Goal: Information Seeking & Learning: Learn about a topic

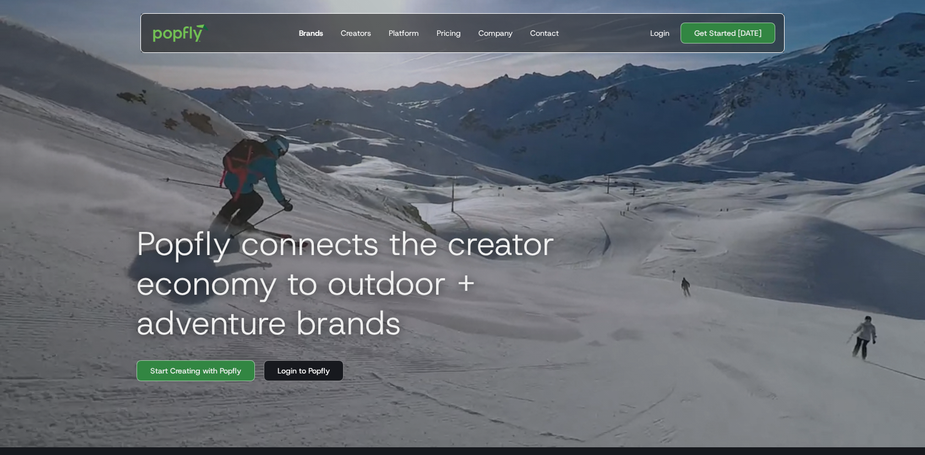
click at [308, 34] on div "Brands" at bounding box center [311, 33] width 24 height 11
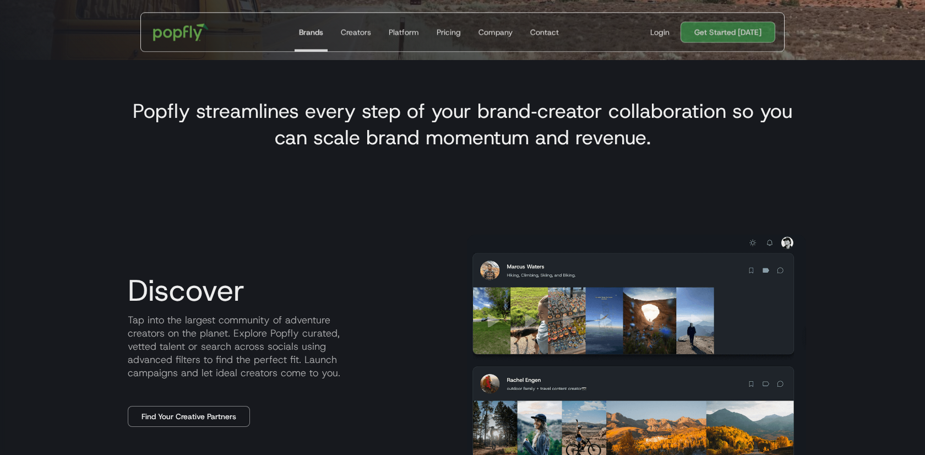
scroll to position [392, 0]
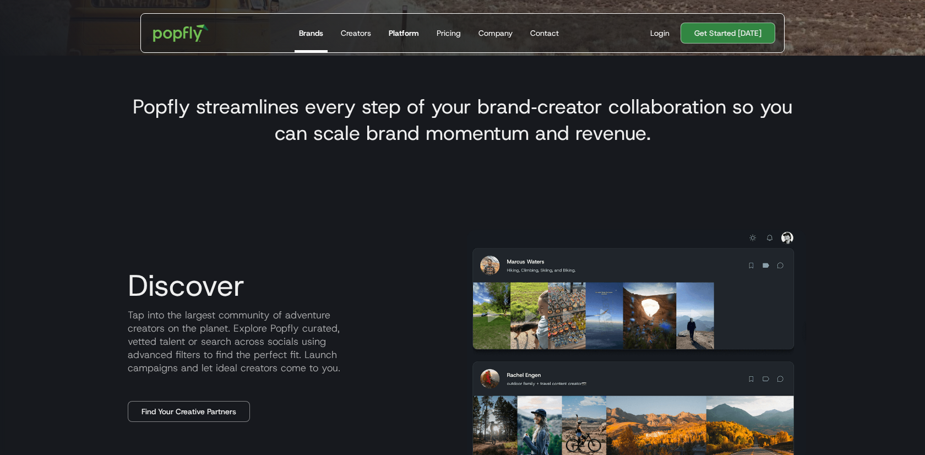
click at [417, 40] on link "Platform" at bounding box center [403, 33] width 39 height 39
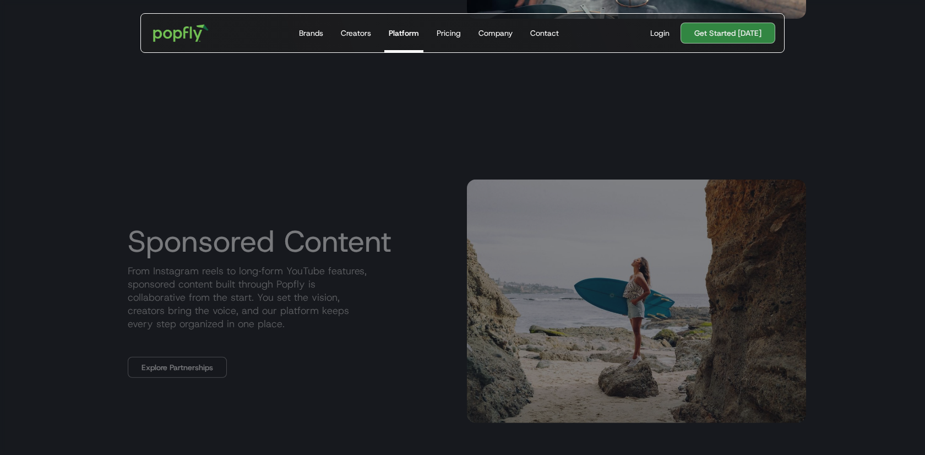
scroll to position [850, 0]
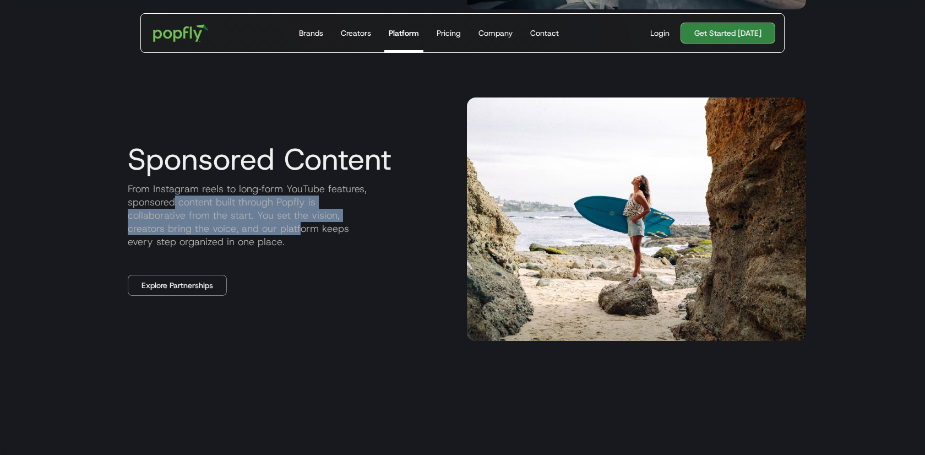
drag, startPoint x: 174, startPoint y: 198, endPoint x: 307, endPoint y: 233, distance: 137.3
click at [307, 235] on p "From Instagram reels to long‑form YouTube features, sponsored content built thr…" at bounding box center [288, 215] width 339 height 66
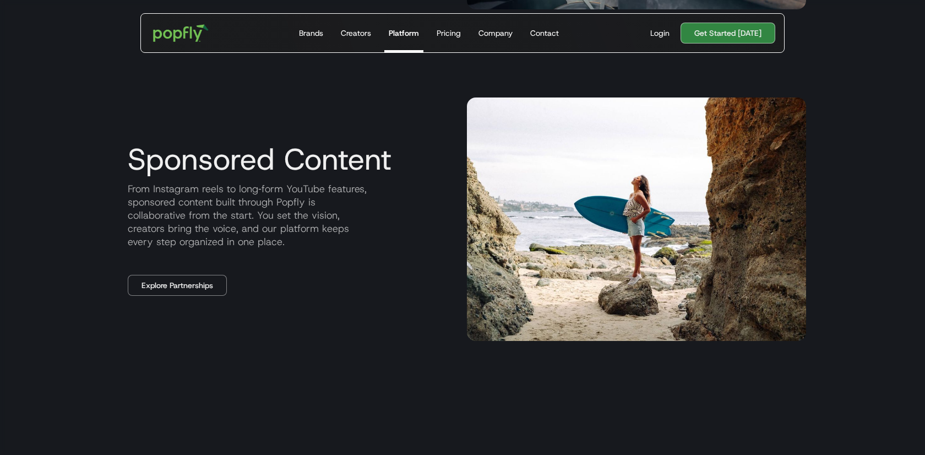
click at [307, 233] on p "From Instagram reels to long‑form YouTube features, sponsored content built thr…" at bounding box center [288, 215] width 339 height 66
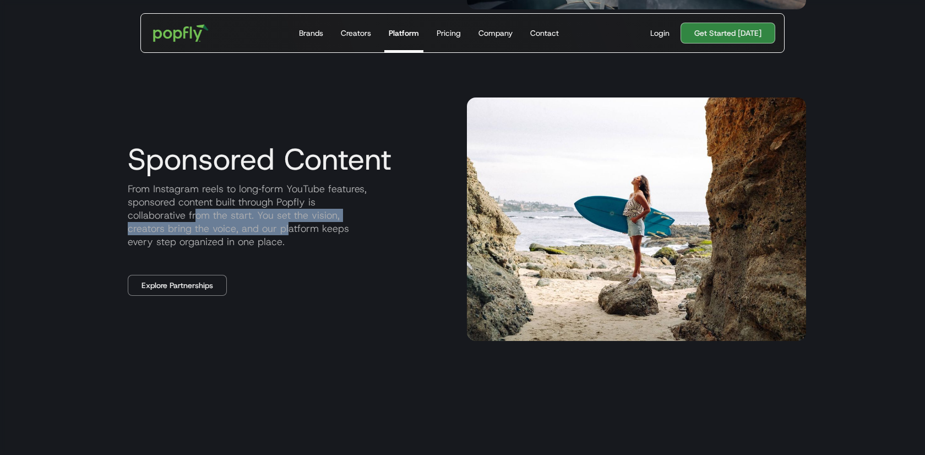
drag, startPoint x: 197, startPoint y: 216, endPoint x: 334, endPoint y: 257, distance: 143.6
click at [334, 257] on div "Sponsored Content From Instagram reels to long‑form YouTube features, sponsored…" at bounding box center [288, 219] width 339 height 153
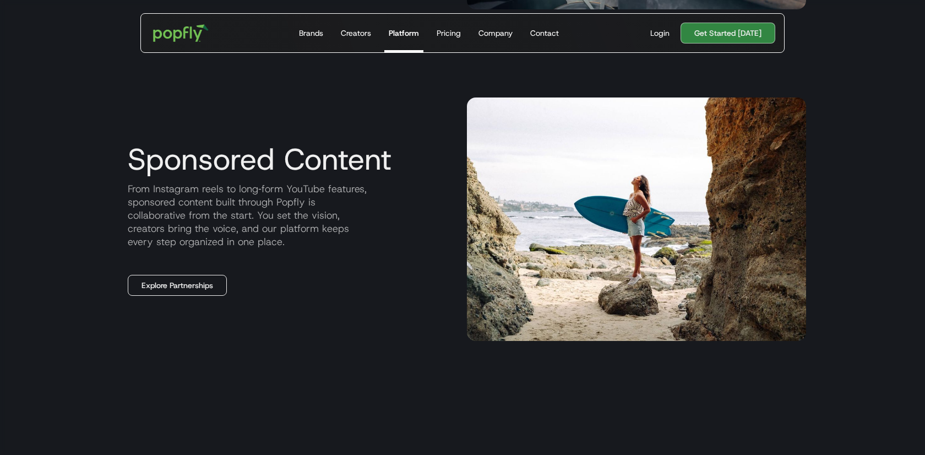
click at [180, 276] on link "Explore Partnerships" at bounding box center [177, 285] width 99 height 21
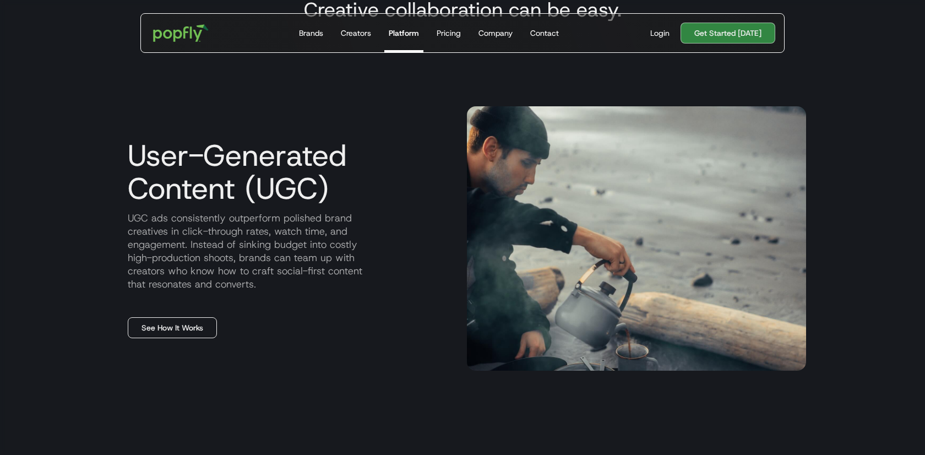
click at [177, 337] on link "See How It Works" at bounding box center [172, 327] width 89 height 21
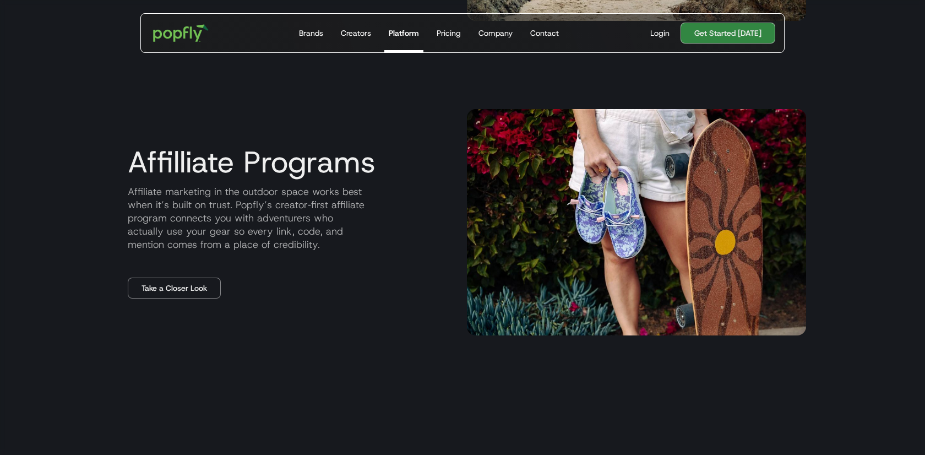
scroll to position [1165, 0]
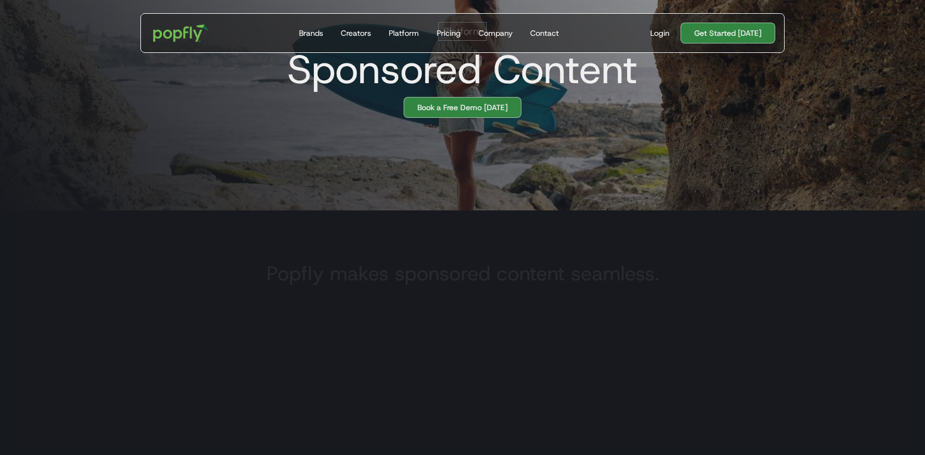
scroll to position [244, 0]
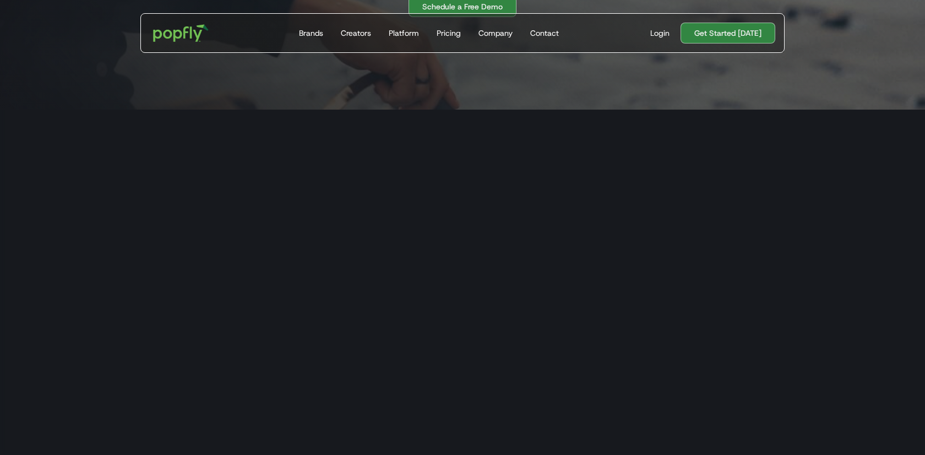
scroll to position [355, 0]
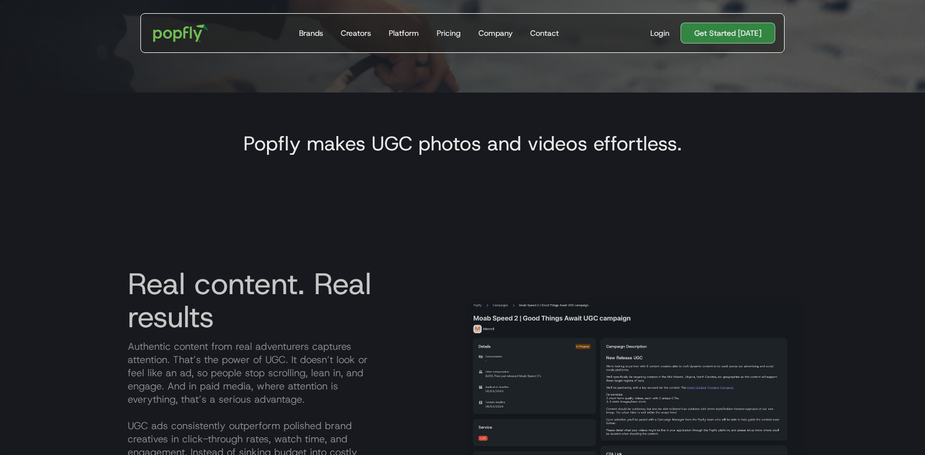
click at [341, 303] on h3 "Real content. Real results" at bounding box center [288, 300] width 339 height 66
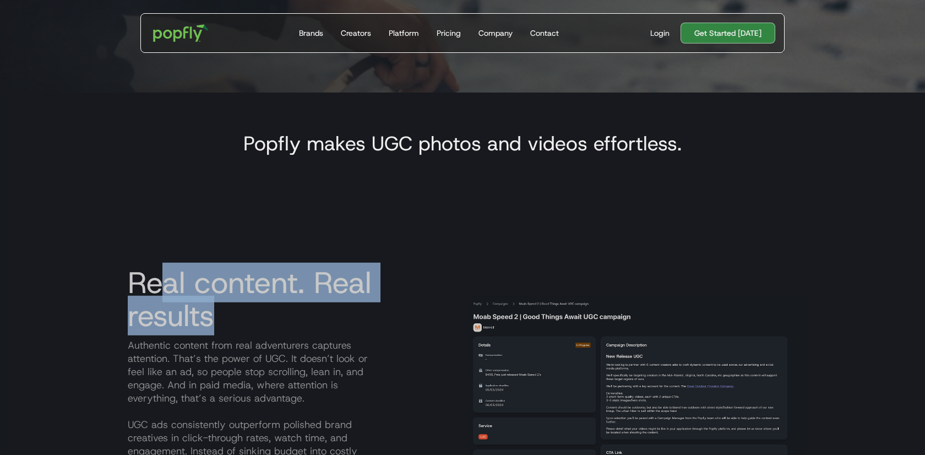
drag, startPoint x: 154, startPoint y: 289, endPoint x: 341, endPoint y: 356, distance: 198.9
click at [341, 356] on div "Real content. Real results Authentic content from real adventurers captures att…" at bounding box center [288, 405] width 339 height 279
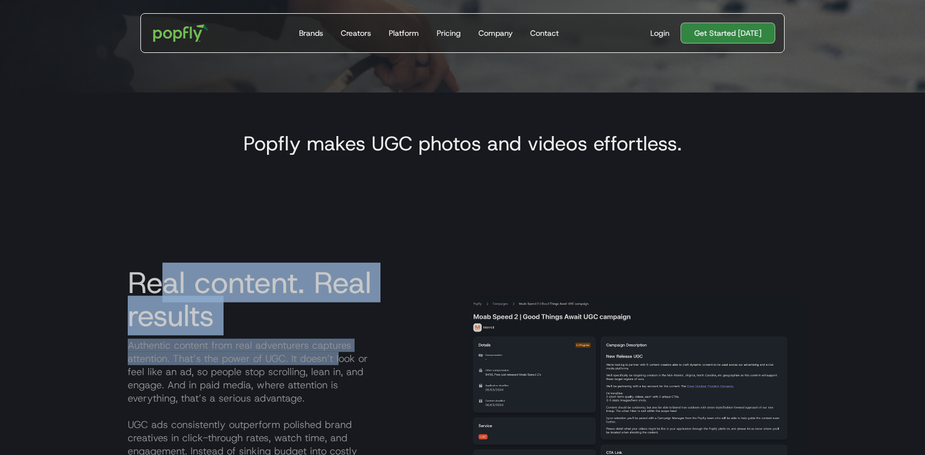
click at [341, 356] on p "Authentic content from real adventurers captures attention. That’s the power of…" at bounding box center [288, 418] width 339 height 159
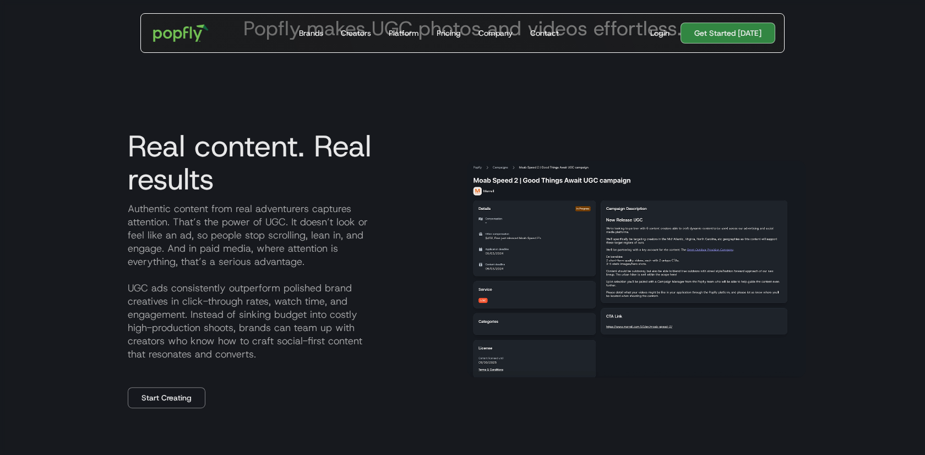
scroll to position [467, 0]
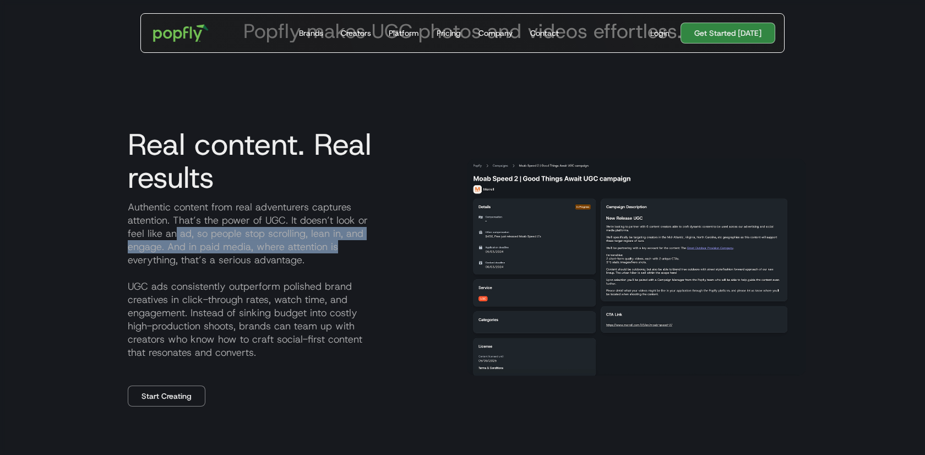
drag, startPoint x: 176, startPoint y: 228, endPoint x: 359, endPoint y: 254, distance: 184.6
click at [359, 254] on p "Authentic content from real adventurers captures attention. That’s the power of…" at bounding box center [288, 279] width 339 height 159
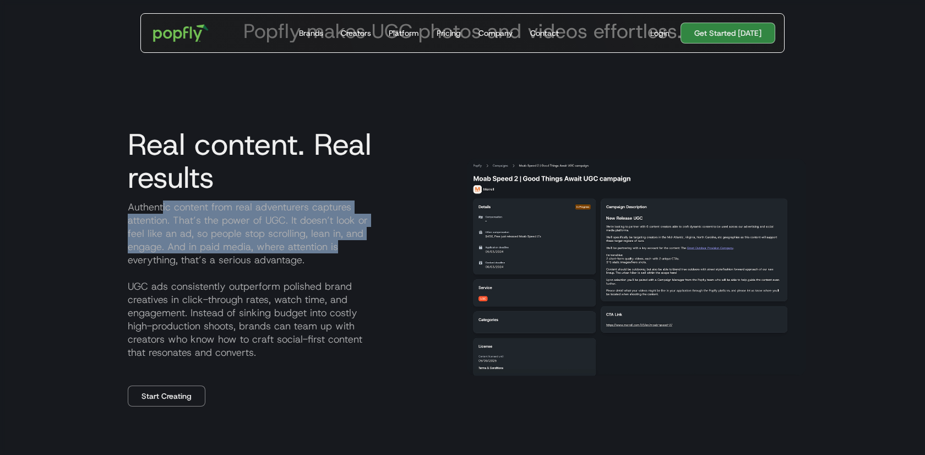
drag, startPoint x: 164, startPoint y: 210, endPoint x: 354, endPoint y: 258, distance: 196.6
click at [354, 258] on p "Authentic content from real adventurers captures attention. That’s the power of…" at bounding box center [288, 279] width 339 height 159
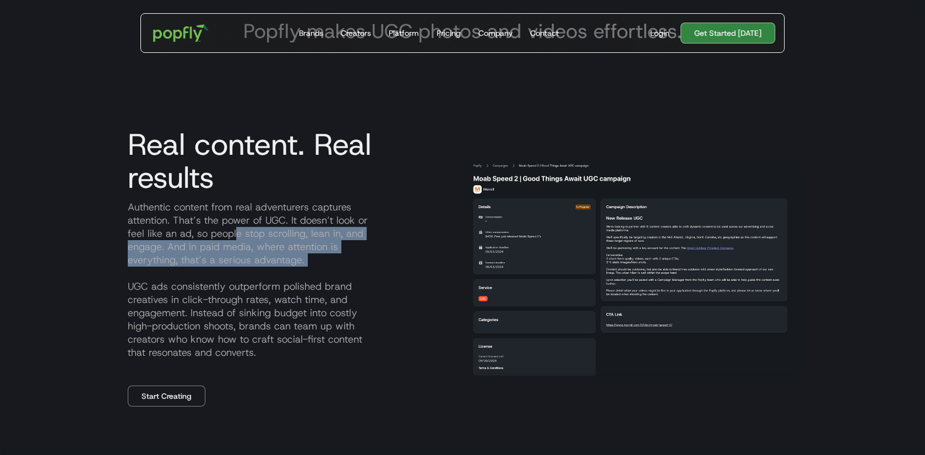
drag, startPoint x: 232, startPoint y: 227, endPoint x: 403, endPoint y: 280, distance: 178.2
click at [403, 280] on p "Authentic content from real adventurers captures attention. That’s the power of…" at bounding box center [288, 279] width 339 height 159
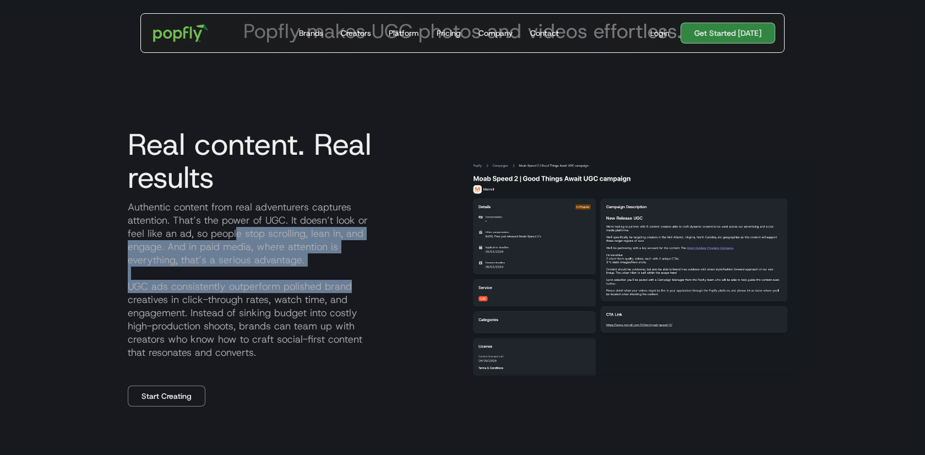
click at [403, 280] on p "Authentic content from real adventurers captures attention. That’s the power of…" at bounding box center [288, 279] width 339 height 159
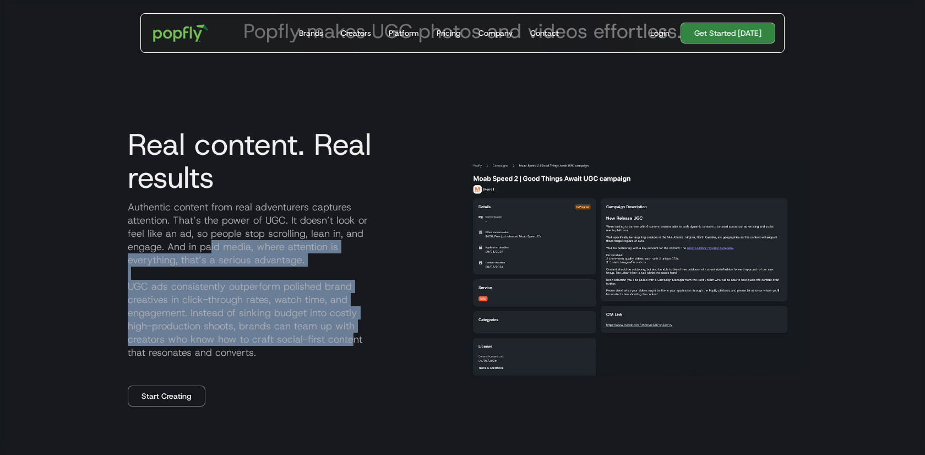
drag, startPoint x: 209, startPoint y: 244, endPoint x: 354, endPoint y: 335, distance: 171.4
click at [354, 335] on p "Authentic content from real adventurers captures attention. That’s the power of…" at bounding box center [288, 279] width 339 height 159
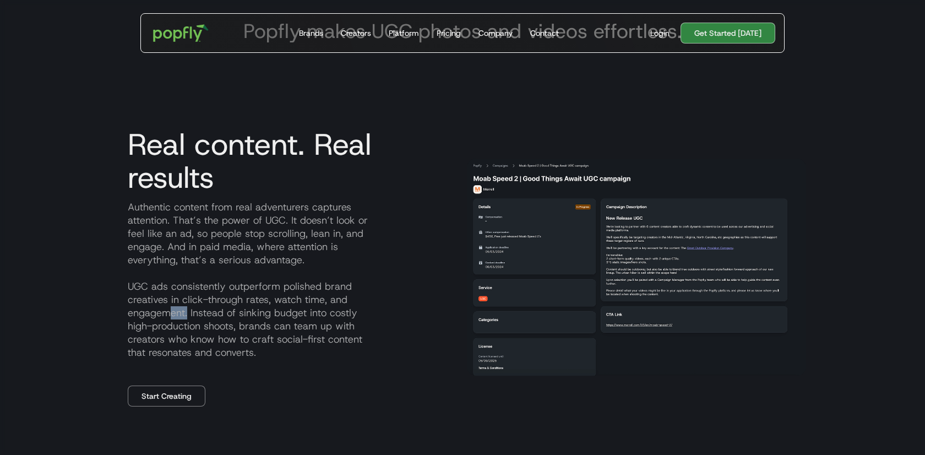
drag, startPoint x: 171, startPoint y: 306, endPoint x: 302, endPoint y: 342, distance: 136.4
click at [301, 342] on p "Authentic content from real adventurers captures attention. That’s the power of…" at bounding box center [288, 279] width 339 height 159
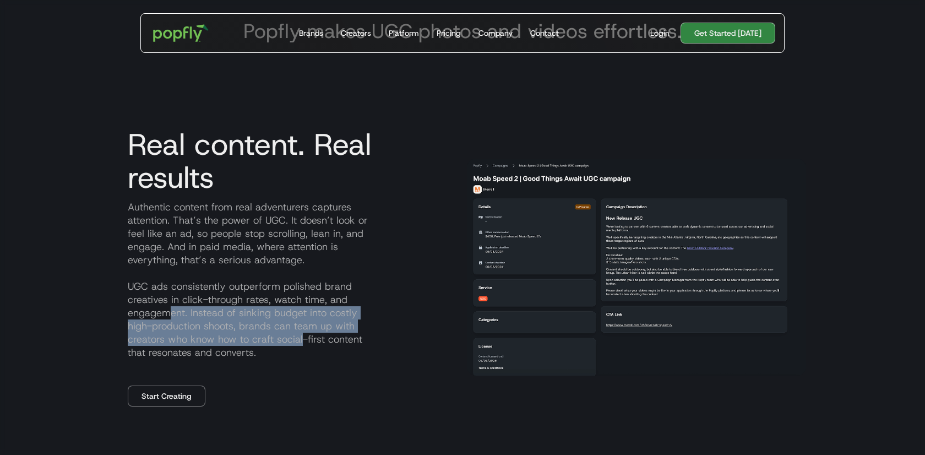
click at [302, 342] on p "Authentic content from real adventurers captures attention. That’s the power of…" at bounding box center [288, 279] width 339 height 159
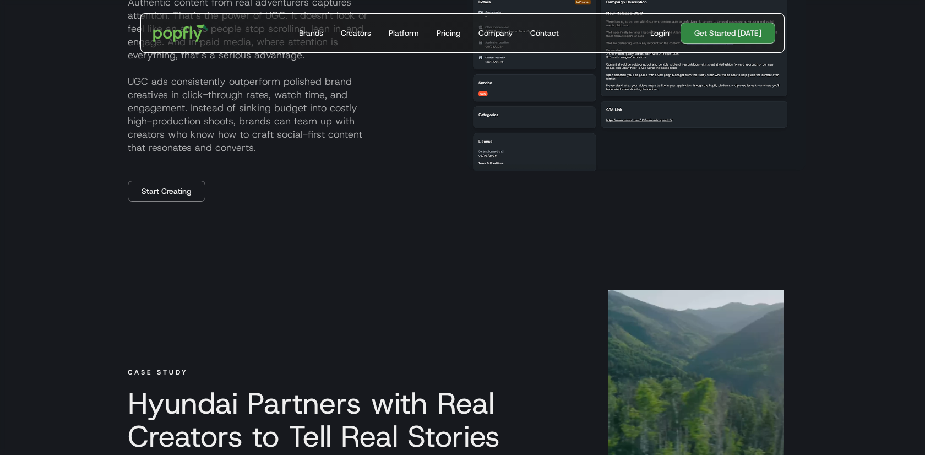
scroll to position [842, 0]
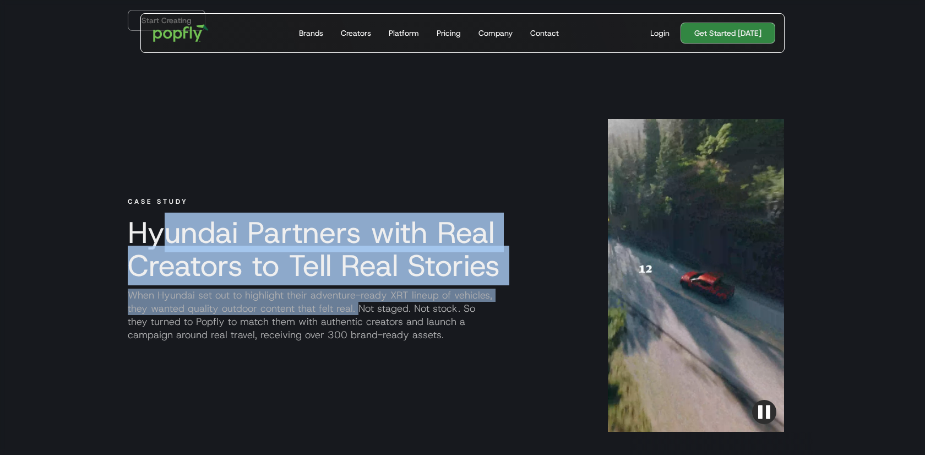
drag, startPoint x: 171, startPoint y: 246, endPoint x: 375, endPoint y: 330, distance: 220.3
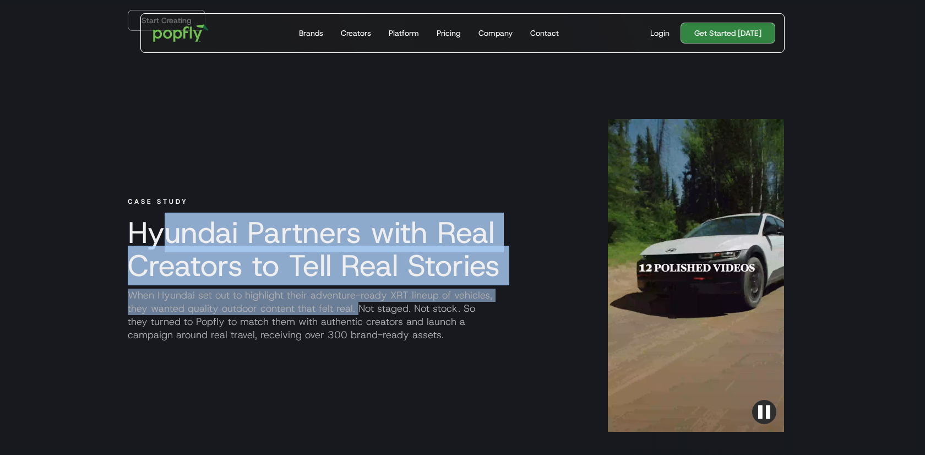
click at [375, 330] on div "CASE STUDY Hyundai Partners with Real Creators to Tell Real Stories When Hyunda…" at bounding box center [363, 275] width 489 height 313
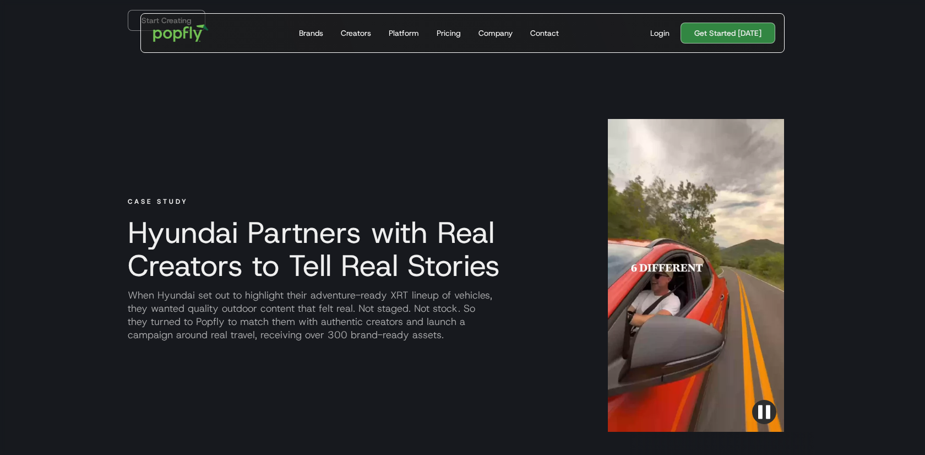
click at [358, 345] on div "CASE STUDY Hyundai Partners with Real Creators to Tell Real Stories When Hyunda…" at bounding box center [363, 275] width 489 height 313
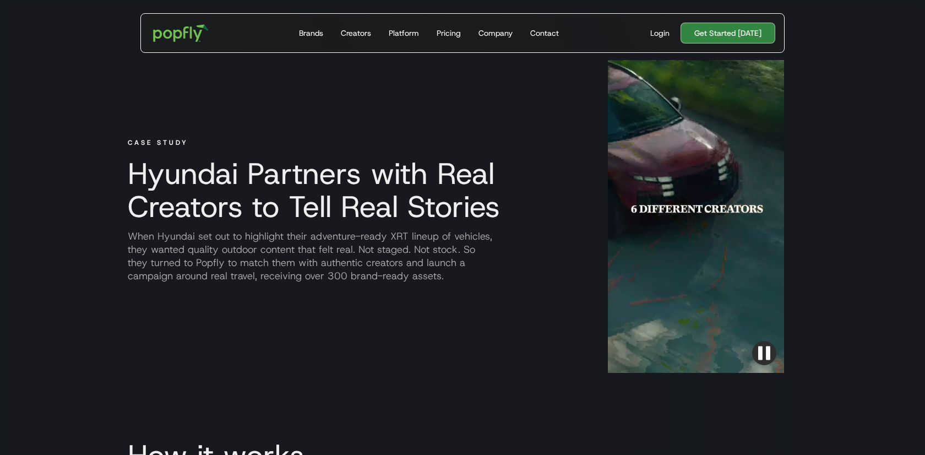
scroll to position [896, 0]
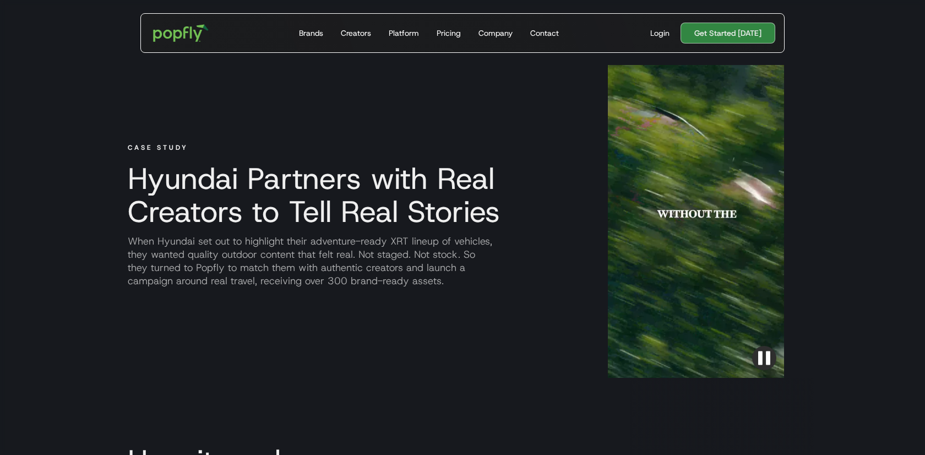
click at [369, 239] on p "When Hyundai set out to highlight their adventure-ready XRT lineup of vehicles,…" at bounding box center [350, 261] width 463 height 53
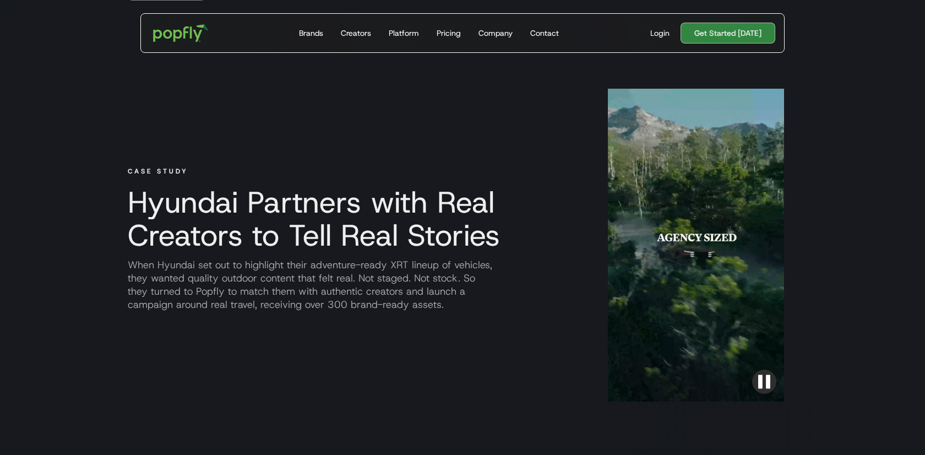
scroll to position [864, 0]
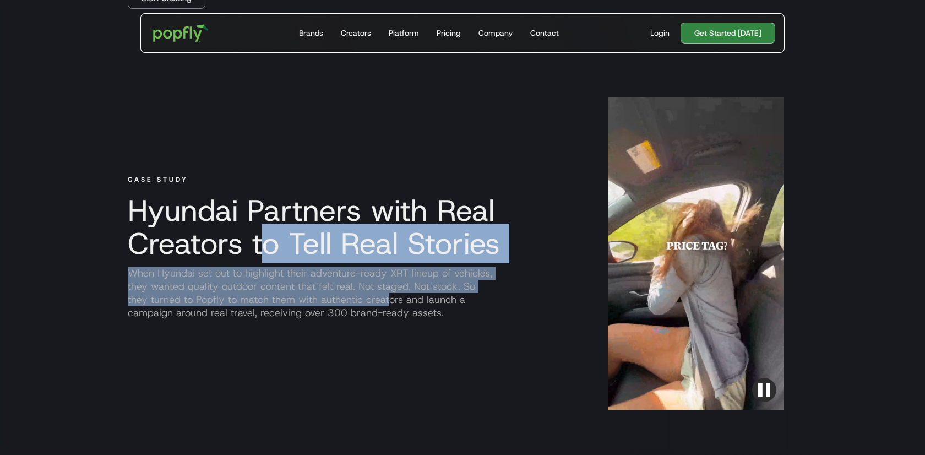
drag, startPoint x: 260, startPoint y: 248, endPoint x: 389, endPoint y: 303, distance: 140.1
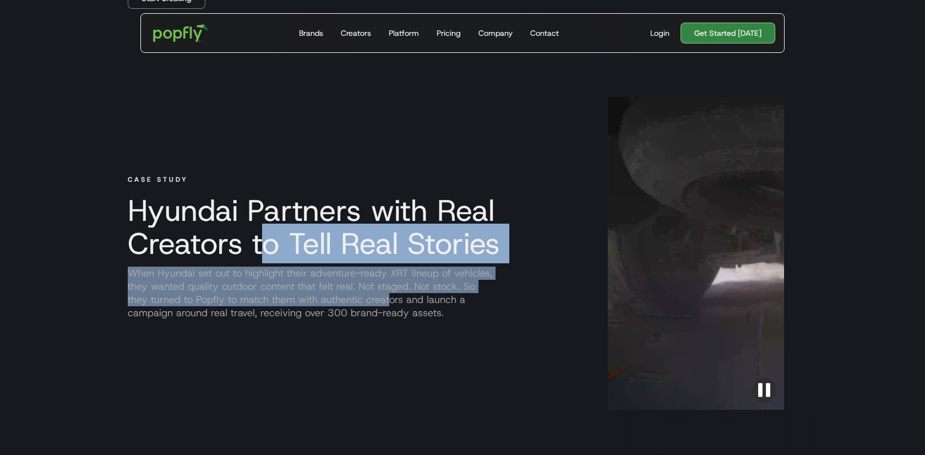
click at [389, 303] on div "CASE STUDY Hyundai Partners with Real Creators to Tell Real Stories When Hyunda…" at bounding box center [363, 253] width 489 height 313
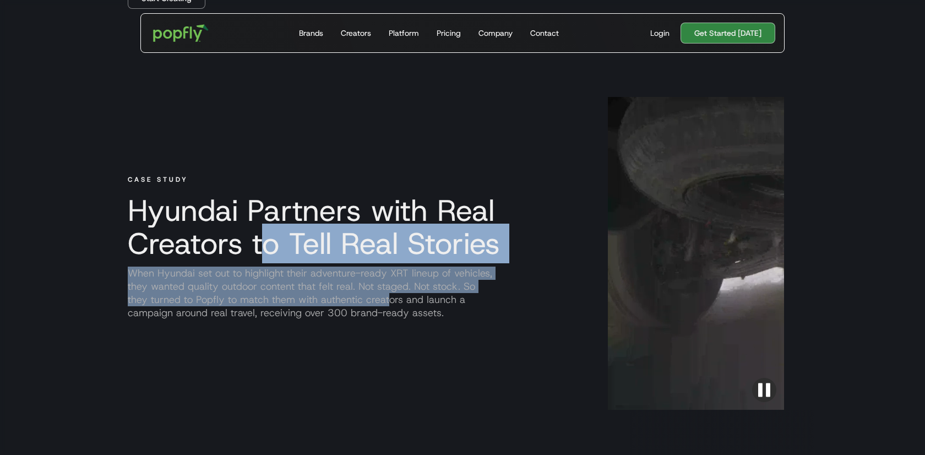
click at [389, 303] on p "When Hyundai set out to highlight their adventure-ready XRT lineup of vehicles,…" at bounding box center [350, 293] width 463 height 53
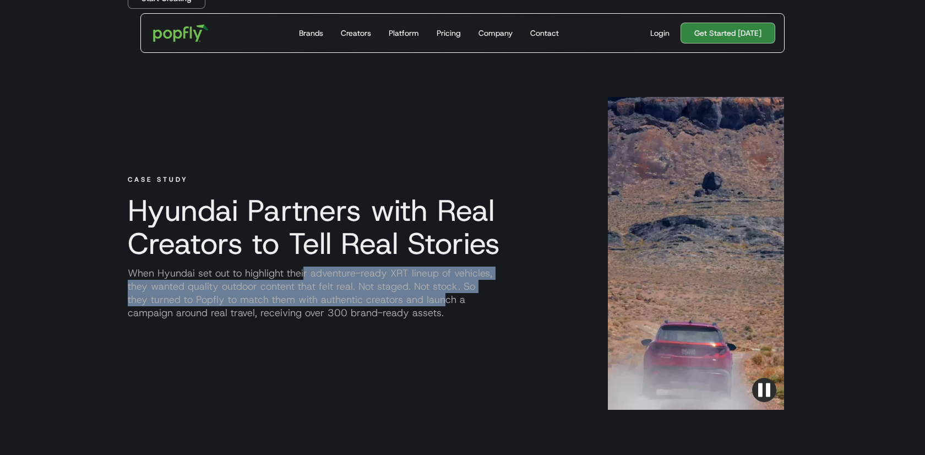
drag, startPoint x: 302, startPoint y: 275, endPoint x: 451, endPoint y: 311, distance: 153.0
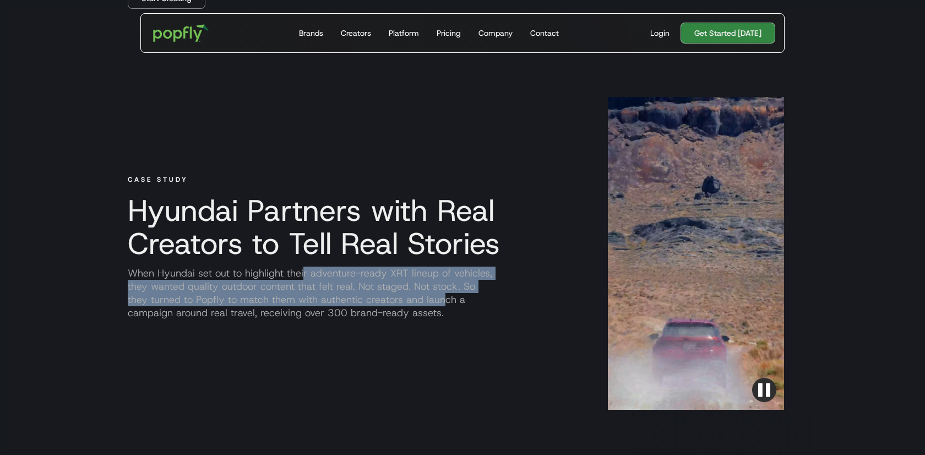
click at [451, 312] on p "When Hyundai set out to highlight their adventure-ready XRT lineup of vehicles,…" at bounding box center [350, 293] width 463 height 53
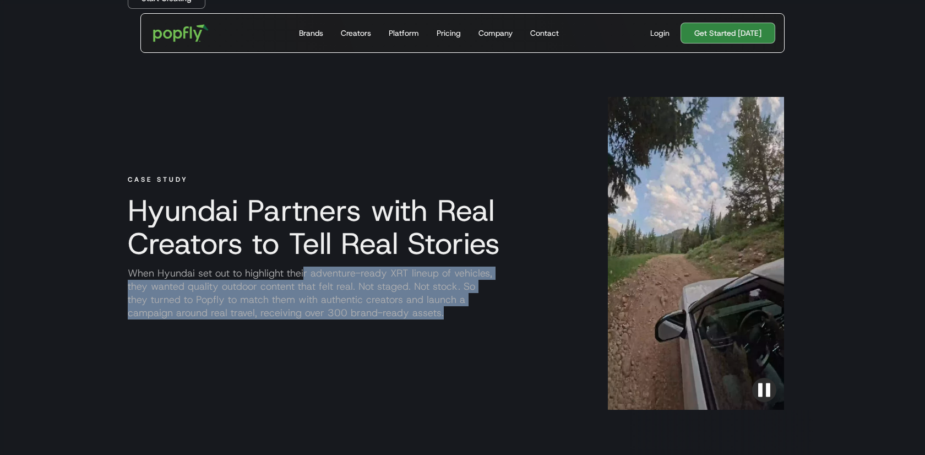
click at [451, 311] on p "When Hyundai set out to highlight their adventure-ready XRT lineup of vehicles,…" at bounding box center [350, 293] width 463 height 53
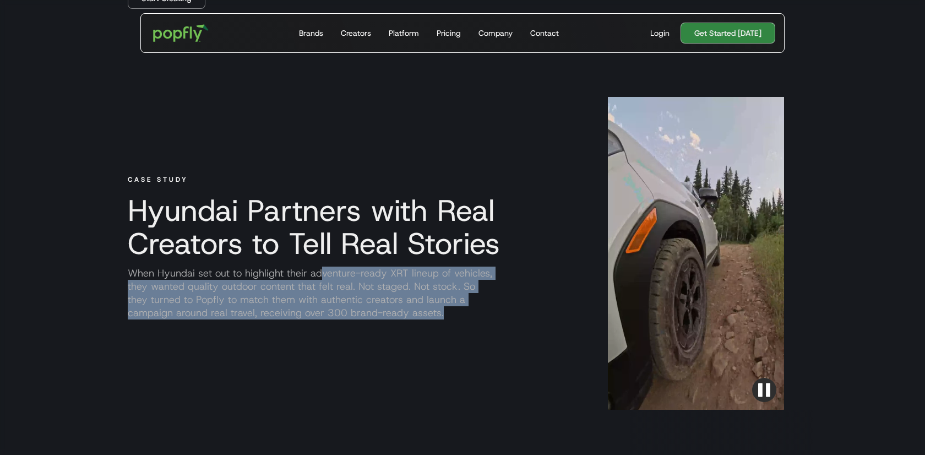
drag, startPoint x: 357, startPoint y: 277, endPoint x: 444, endPoint y: 316, distance: 95.4
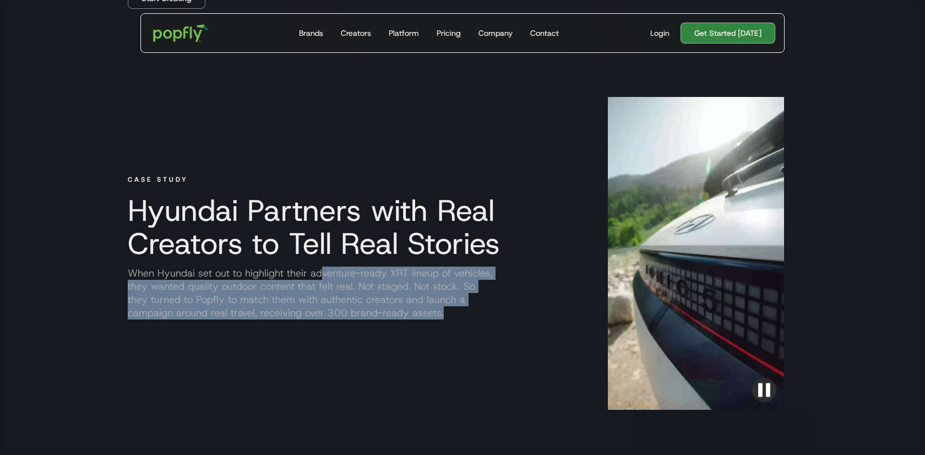
click at [444, 316] on p "When Hyundai set out to highlight their adventure-ready XRT lineup of vehicles,…" at bounding box center [350, 293] width 463 height 53
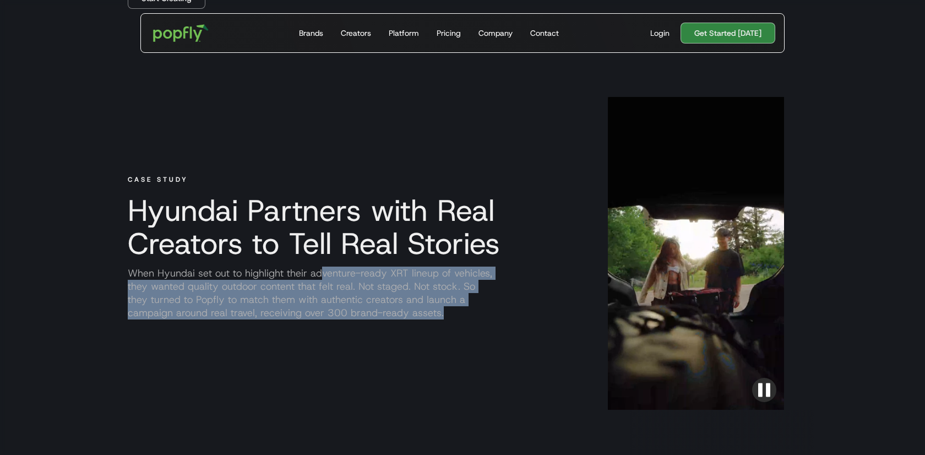
click at [444, 316] on p "When Hyundai set out to highlight their adventure-ready XRT lineup of vehicles,…" at bounding box center [350, 293] width 463 height 53
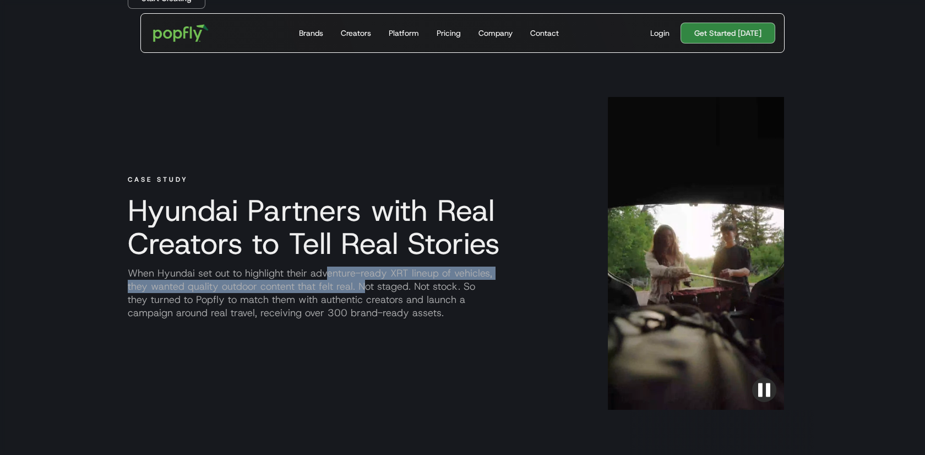
drag, startPoint x: 327, startPoint y: 278, endPoint x: 423, endPoint y: 329, distance: 108.9
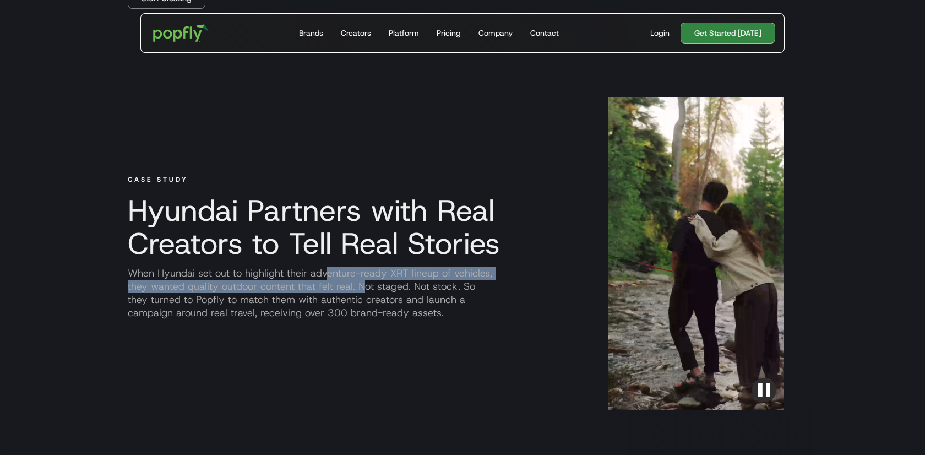
click at [425, 329] on div "CASE STUDY Hyundai Partners with Real Creators to Tell Real Stories When Hyunda…" at bounding box center [363, 253] width 489 height 313
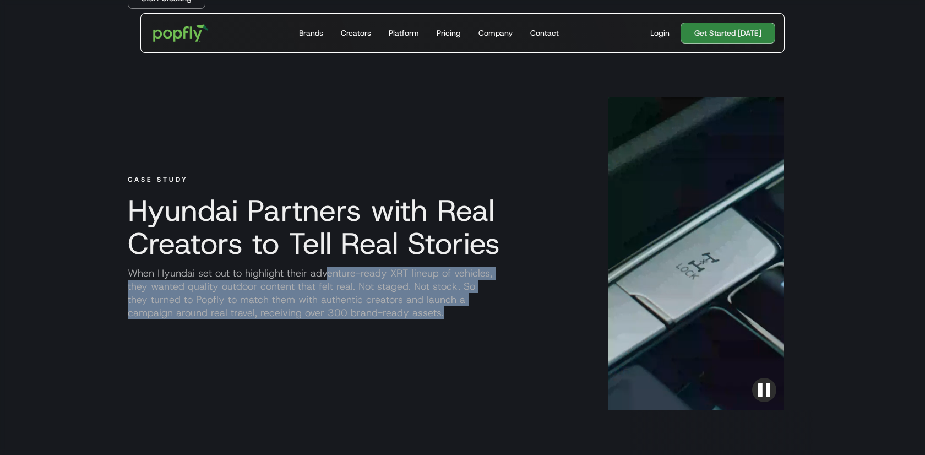
click at [423, 329] on div "CASE STUDY Hyundai Partners with Real Creators to Tell Real Stories When Hyunda…" at bounding box center [363, 253] width 489 height 313
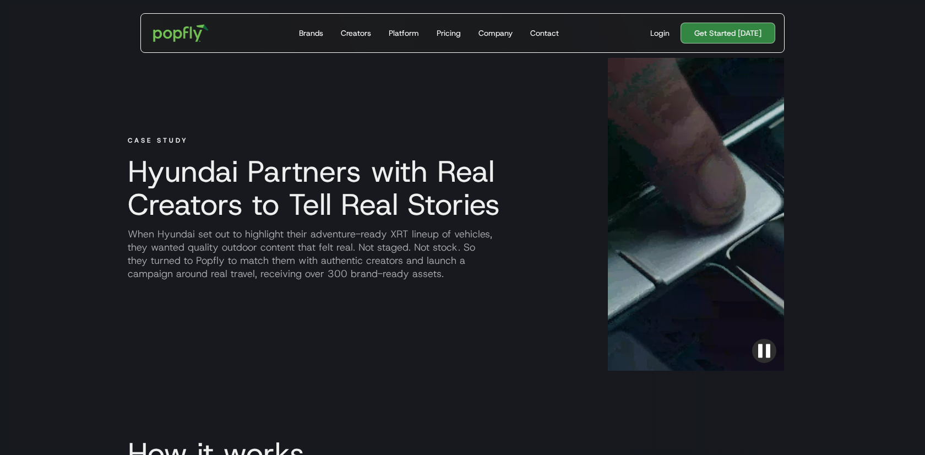
scroll to position [904, 0]
